Goal: Transaction & Acquisition: Subscribe to service/newsletter

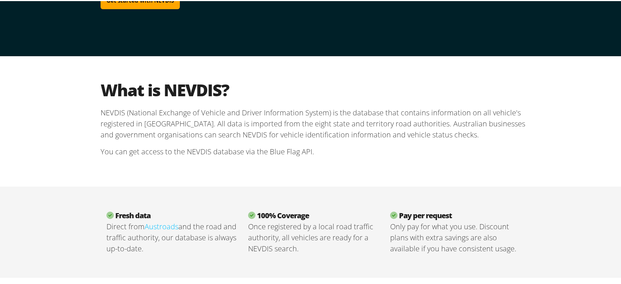
scroll to position [147, 0]
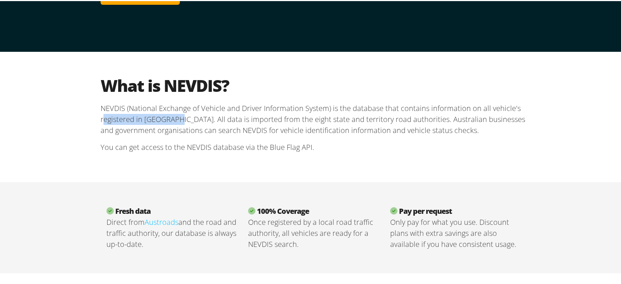
drag, startPoint x: 102, startPoint y: 119, endPoint x: 170, endPoint y: 119, distance: 68.3
click at [170, 119] on p "NEVDIS (National Exchange of Vehicle and Driver Information System) is the data…" at bounding box center [314, 118] width 426 height 33
click at [174, 123] on p "NEVDIS (National Exchange of Vehicle and Driver Information System) is the data…" at bounding box center [314, 118] width 426 height 33
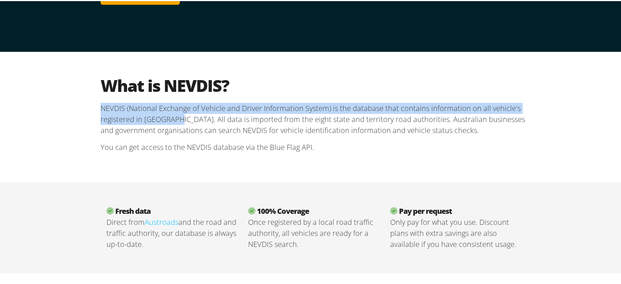
drag, startPoint x: 170, startPoint y: 120, endPoint x: 91, endPoint y: 108, distance: 80.6
click at [93, 108] on div "What is NEVDIS? NEVDIS (National Exchange of Vehicle and Driver Information Sys…" at bounding box center [313, 116] width 441 height 130
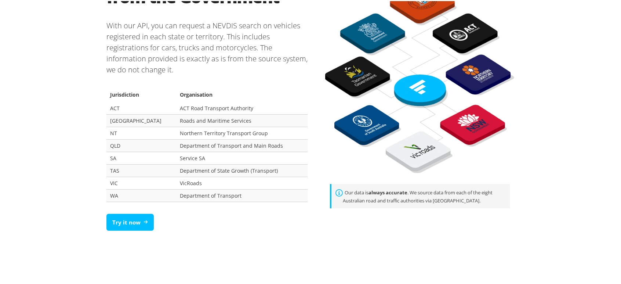
scroll to position [477, 0]
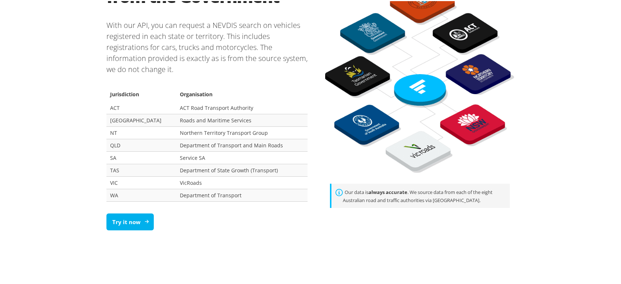
click at [134, 220] on link "Try it now" at bounding box center [129, 220] width 47 height 17
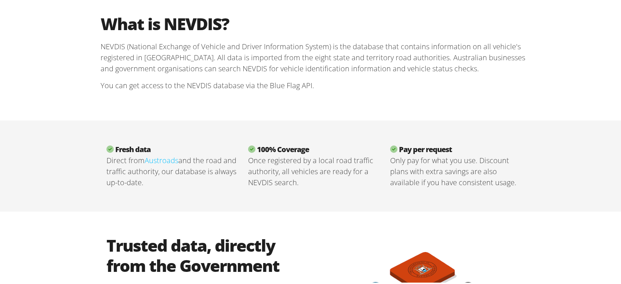
scroll to position [184, 0]
